Goal: Task Accomplishment & Management: Manage account settings

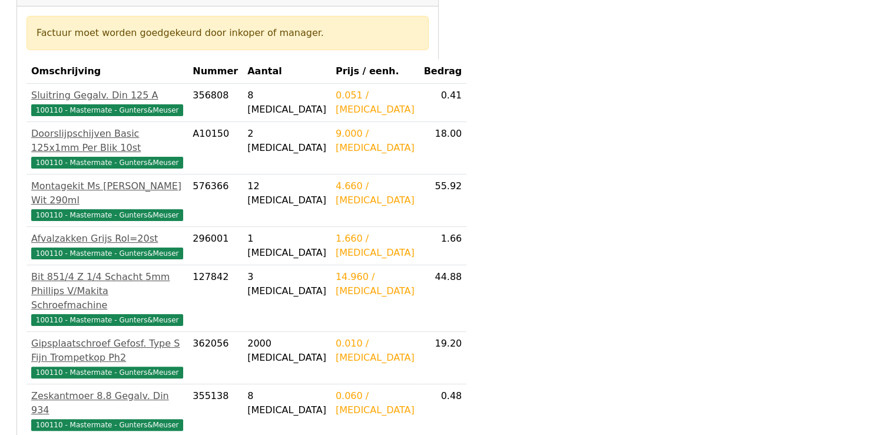
scroll to position [236, 0]
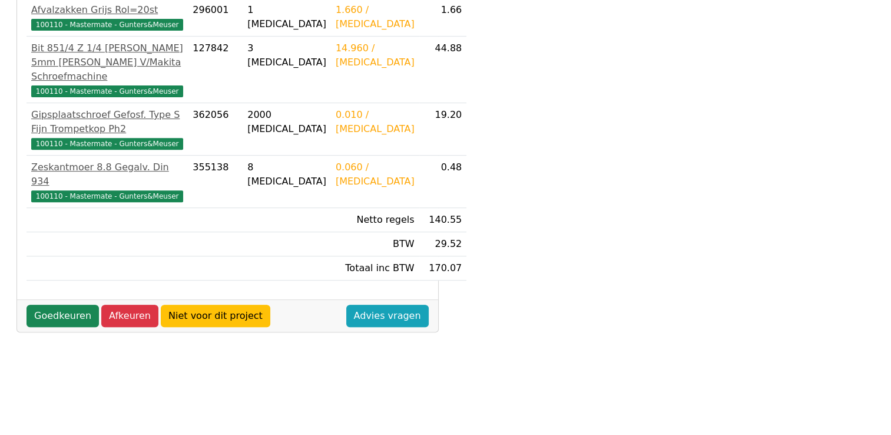
scroll to position [438, 0]
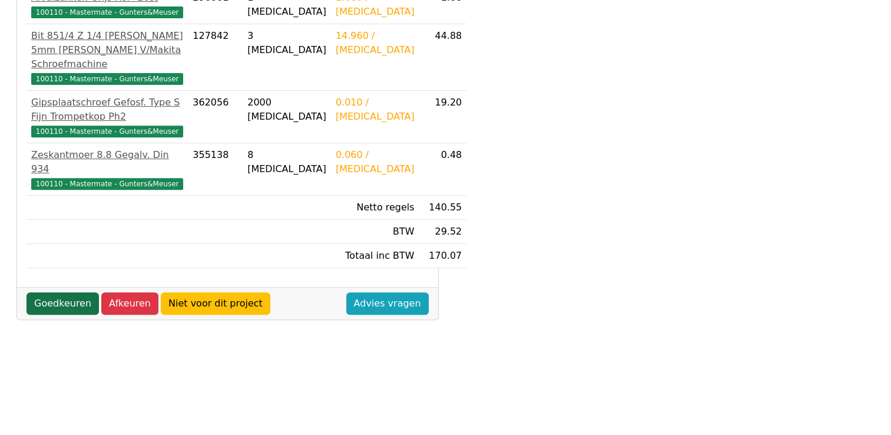
click at [35, 292] on link "Goedkeuren" at bounding box center [63, 303] width 72 height 22
